Goal: Task Accomplishment & Management: Complete application form

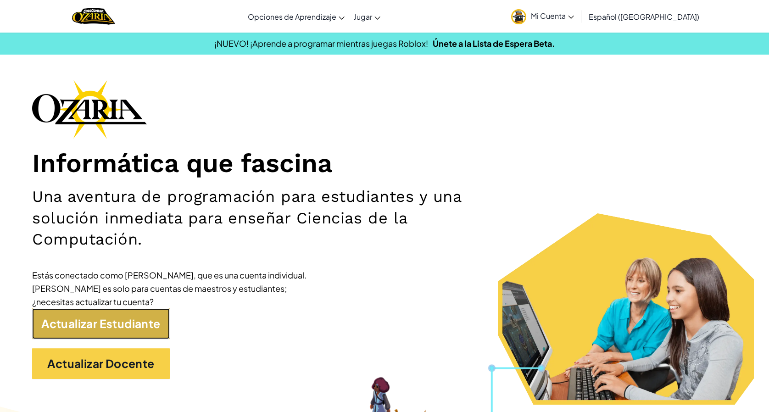
click at [140, 316] on link "Actualizar Estudiante" at bounding box center [101, 323] width 138 height 31
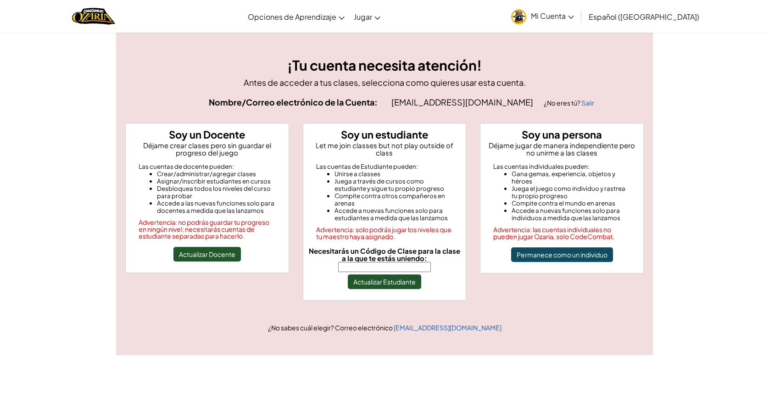
click at [376, 262] on input "Necesitarás un Código de Clase para la clase a la que te estás uniendo:" at bounding box center [384, 267] width 93 height 10
paste input "[EMAIL_ADDRESS][DOMAIN_NAME]"
type input "[EMAIL_ADDRESS][DOMAIN_NAME]"
paste input "PlayGoatSand"
type input "PlayGoatSand"
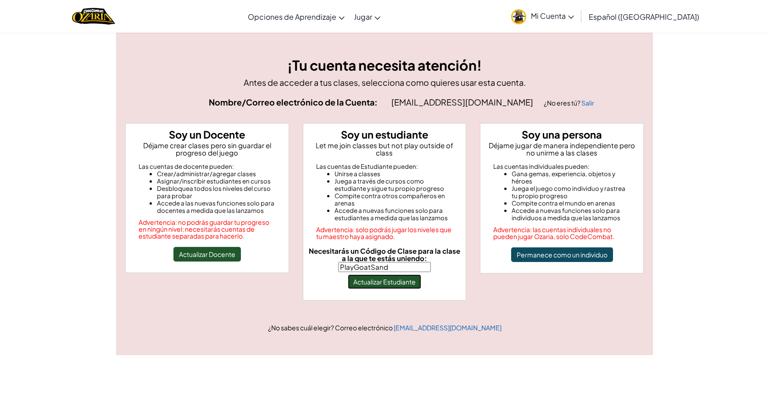
click at [411, 274] on button "Actualizar Estudiante" at bounding box center [384, 281] width 73 height 15
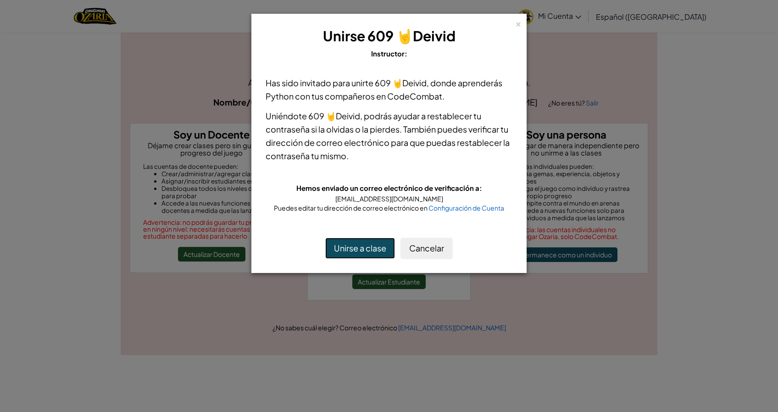
click at [346, 245] on button "Unirse a clase" at bounding box center [360, 248] width 70 height 21
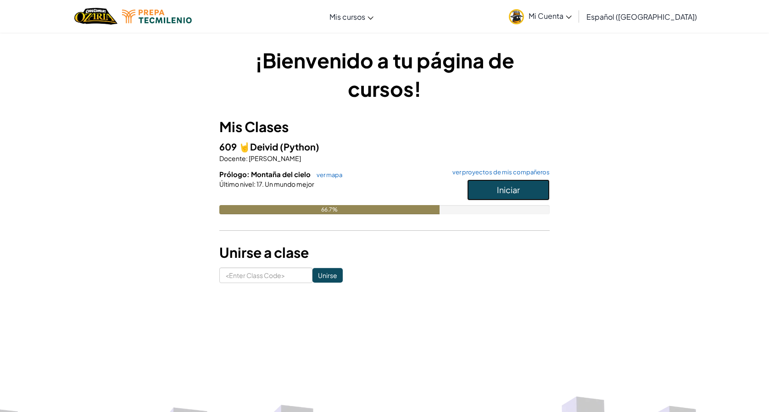
click at [498, 195] on button "Iniciar" at bounding box center [508, 189] width 83 height 21
click at [568, 17] on span "Mi Cuenta" at bounding box center [550, 16] width 43 height 10
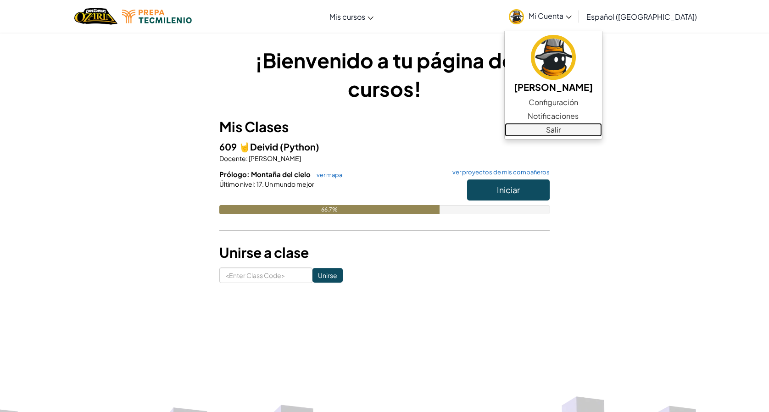
click at [553, 129] on link "Salir" at bounding box center [553, 130] width 97 height 14
